Goal: Check status: Check status

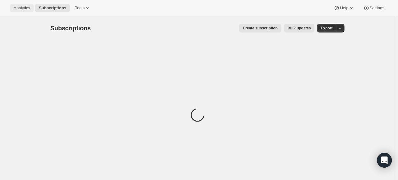
click at [29, 7] on span "Analytics" at bounding box center [22, 8] width 16 height 5
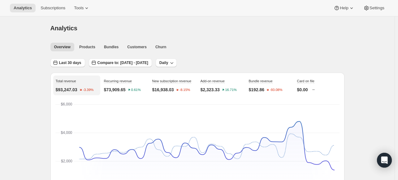
click at [71, 56] on div "Last 30 days Compare to: [DATE] - [DATE] Daily" at bounding box center [198, 61] width 294 height 14
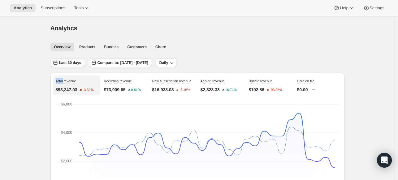
click at [71, 57] on div "Last 30 days Compare to: [DATE] - [DATE] Daily" at bounding box center [198, 61] width 294 height 14
click at [71, 59] on button "Last 30 days" at bounding box center [68, 63] width 35 height 9
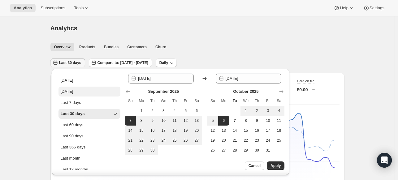
click at [83, 95] on button "[DATE]" at bounding box center [90, 92] width 62 height 10
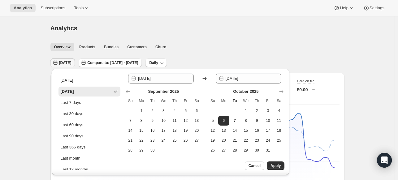
type input "[DATE]"
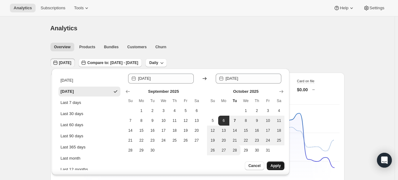
click at [273, 166] on span "Apply" at bounding box center [276, 166] width 10 height 5
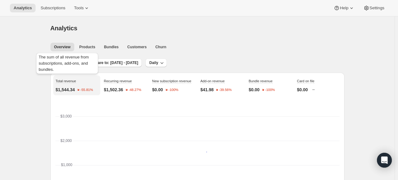
click at [71, 63] on div "The sum of all revenue from subscriptions, add-ons, and bundles." at bounding box center [67, 65] width 64 height 26
click at [72, 65] on span "[DATE]" at bounding box center [65, 62] width 12 height 5
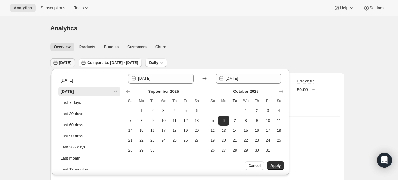
click at [75, 75] on ul "[DATE] [DATE] Last 7 days Last 30 days Last 60 days Last 90 days Last 365 days …" at bounding box center [90, 142] width 66 height 136
click at [75, 78] on button "[DATE]" at bounding box center [90, 81] width 62 height 10
type input "[DATE]"
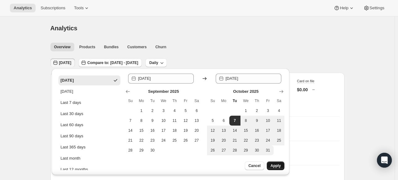
click at [274, 166] on span "Apply" at bounding box center [276, 166] width 10 height 5
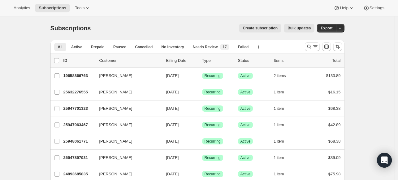
click at [86, 14] on div "Analytics Subscriptions Tools Help Settings" at bounding box center [199, 8] width 398 height 16
click at [85, 10] on icon at bounding box center [88, 8] width 6 height 6
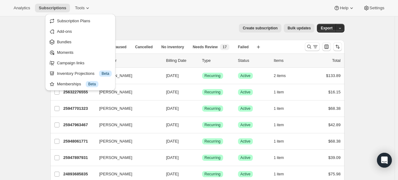
click at [120, 6] on div "Analytics Subscriptions Tools Help Settings" at bounding box center [199, 8] width 398 height 16
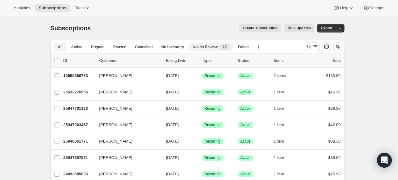
click at [214, 48] on div "Needs Review New 17" at bounding box center [211, 47] width 37 height 6
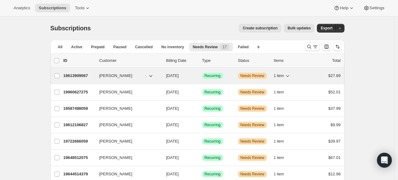
click at [84, 75] on p "19613909067" at bounding box center [79, 76] width 31 height 6
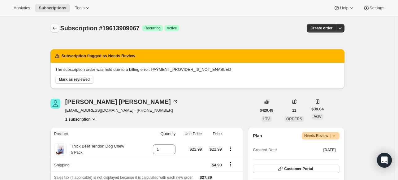
click at [58, 27] on icon "Subscriptions" at bounding box center [55, 28] width 6 height 6
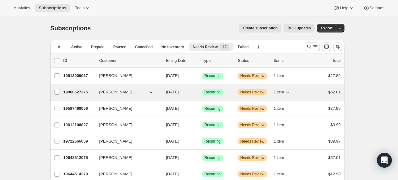
click at [143, 92] on button "Ryan Ellis" at bounding box center [127, 92] width 62 height 10
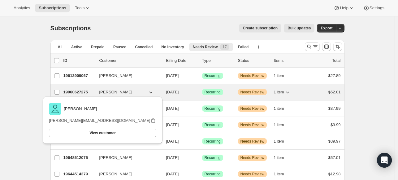
click at [88, 89] on div "19960627275 Ryan Ellis 10/07/2025 Success Recurring Warning Needs Review 1 item…" at bounding box center [203, 92] width 278 height 9
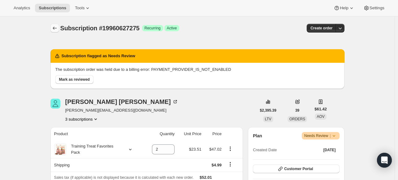
click at [58, 27] on icon "Subscriptions" at bounding box center [55, 28] width 6 height 6
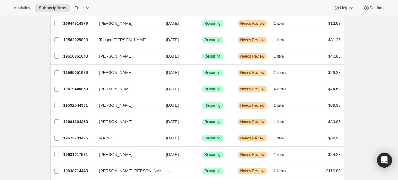
scroll to position [205, 0]
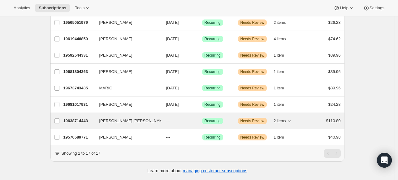
click at [88, 118] on p "19638714443" at bounding box center [79, 121] width 31 height 6
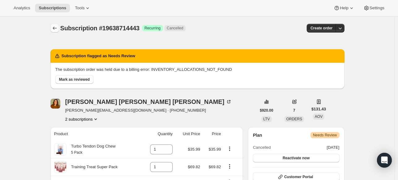
click at [56, 27] on icon "Subscriptions" at bounding box center [55, 28] width 6 height 6
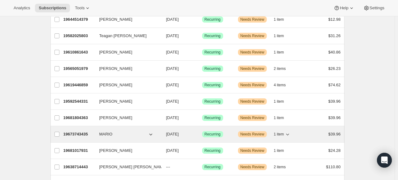
scroll to position [186, 0]
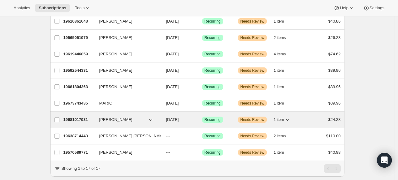
click at [83, 119] on p "19681017931" at bounding box center [79, 120] width 31 height 6
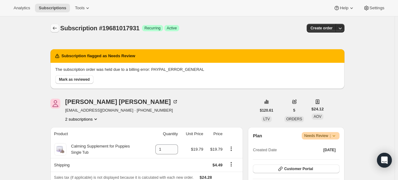
click at [52, 25] on button "Subscriptions" at bounding box center [55, 28] width 9 height 9
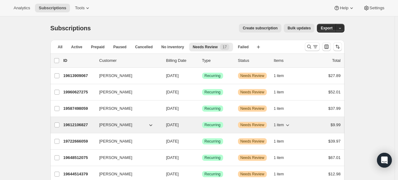
click at [79, 128] on div "19612106827 Kelsey Rozema 11/07/2025 Success Recurring Warning Needs Review 1 i…" at bounding box center [203, 125] width 278 height 9
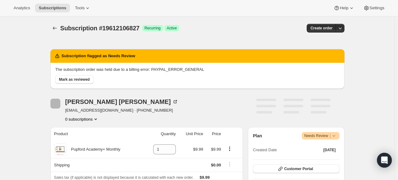
click at [57, 32] on button "Subscriptions" at bounding box center [55, 28] width 9 height 9
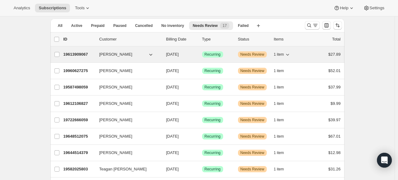
scroll to position [31, 0]
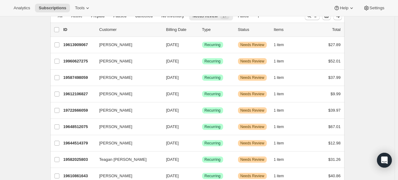
click at [395, 73] on div "Subscriptions. This page is ready Subscriptions Create subscription Bulk update…" at bounding box center [197, 167] width 395 height 365
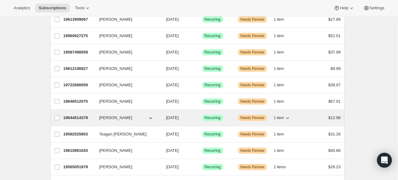
scroll to position [0, 0]
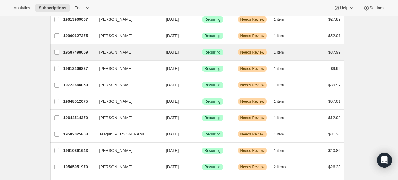
scroll to position [62, 0]
